Goal: Check status: Check status

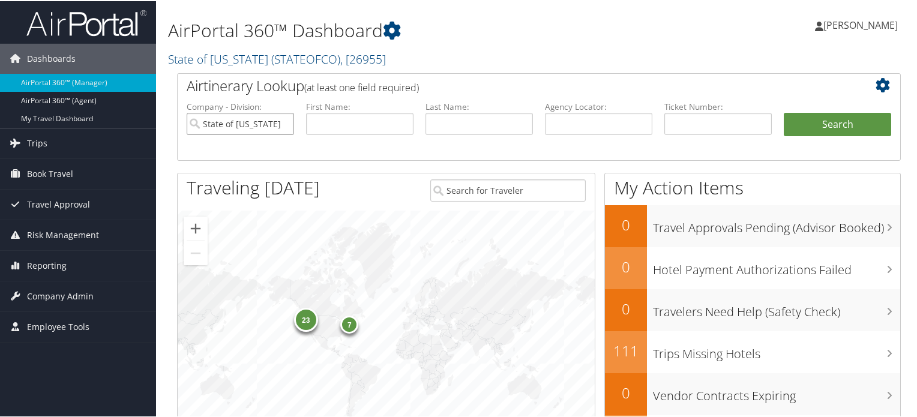
click at [279, 122] on input "State of [US_STATE]" at bounding box center [240, 123] width 107 height 22
drag, startPoint x: 567, startPoint y: 112, endPoint x: 671, endPoint y: 133, distance: 106.4
click at [567, 112] on input "text" at bounding box center [598, 123] width 107 height 22
paste input "DMB3HD"
type input "DMB3HD"
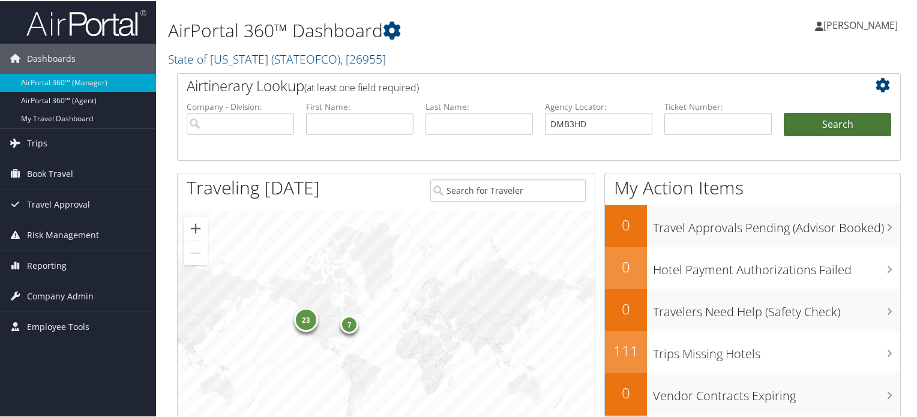
click at [836, 119] on button "Search" at bounding box center [837, 124] width 107 height 24
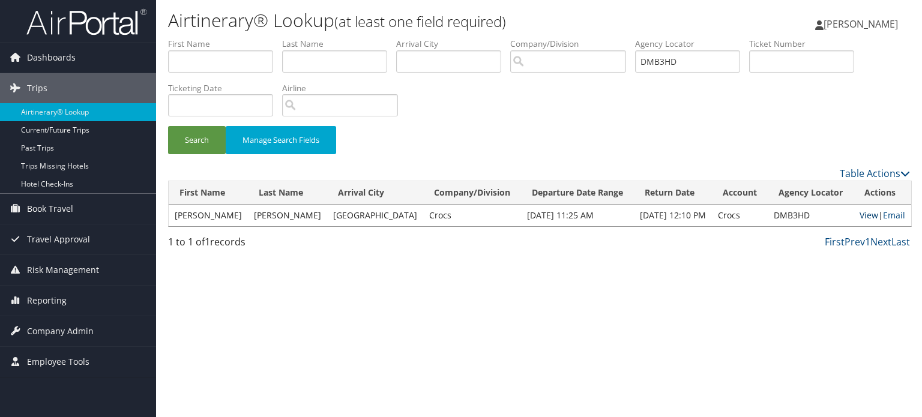
click at [863, 218] on link "View" at bounding box center [869, 214] width 19 height 11
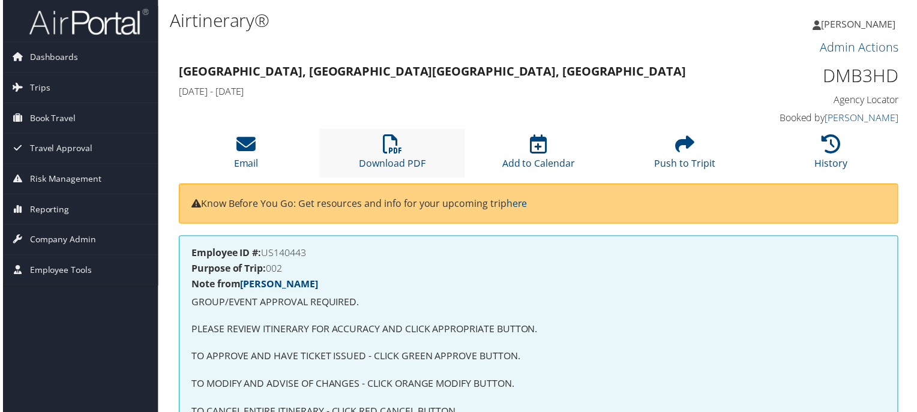
click at [370, 155] on li "Download PDF" at bounding box center [391, 154] width 147 height 49
